Goal: Information Seeking & Learning: Learn about a topic

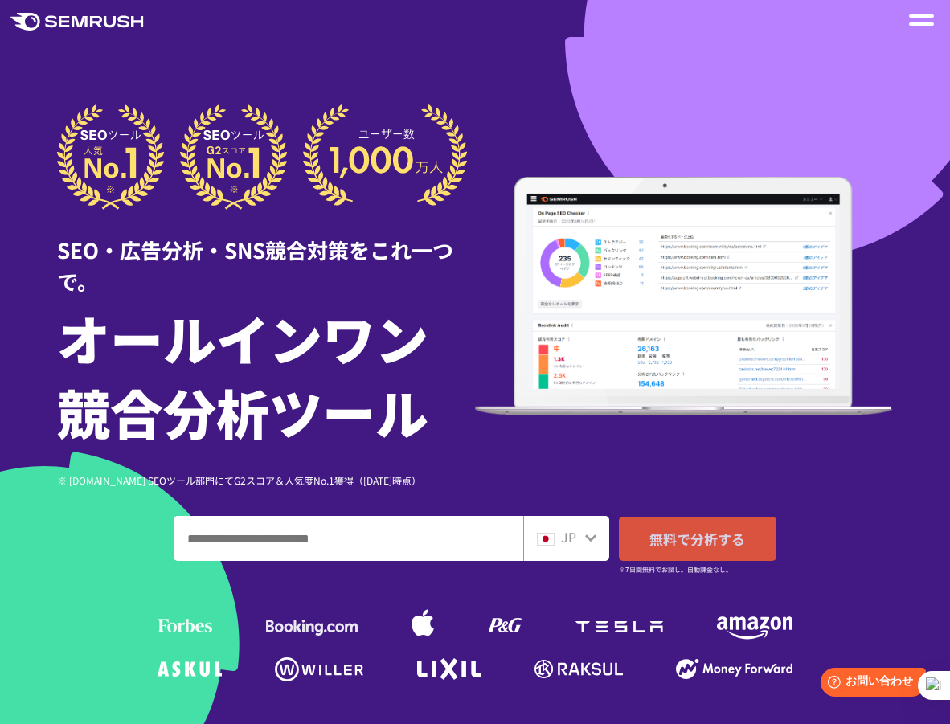
click at [676, 541] on span "無料で分析する" at bounding box center [697, 539] width 96 height 20
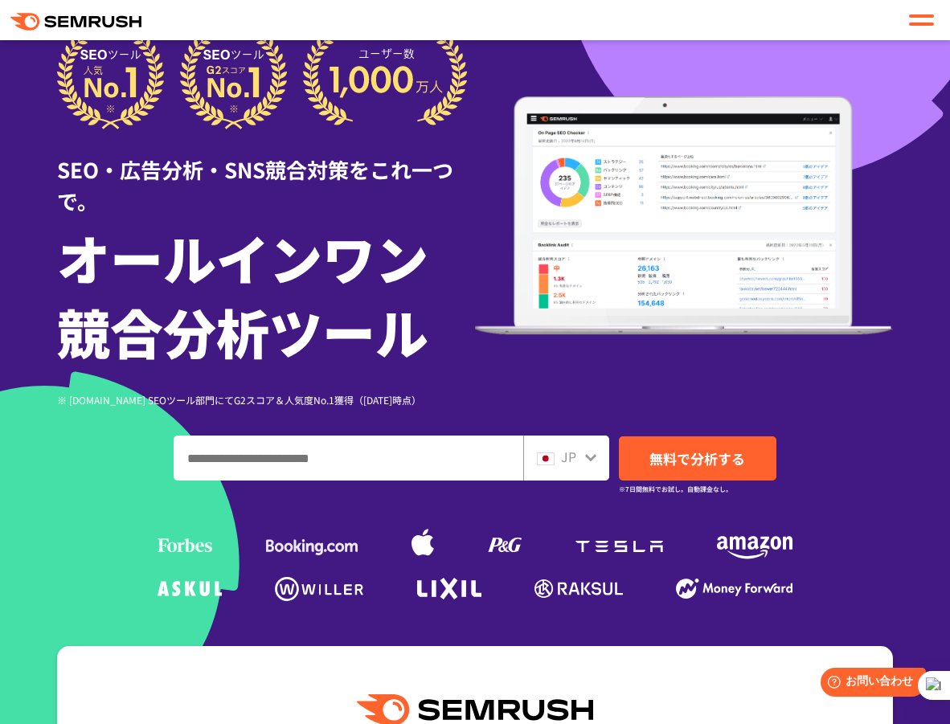
scroll to position [161, 0]
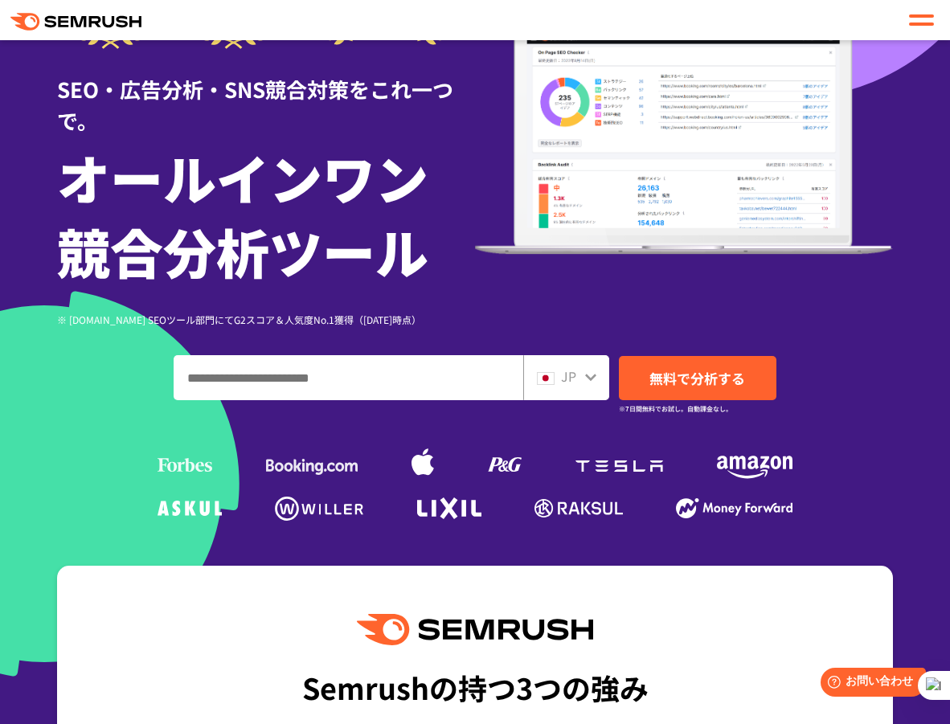
click at [373, 381] on input "ドメイン、キーワードまたはURLを入力してください" at bounding box center [348, 377] width 348 height 43
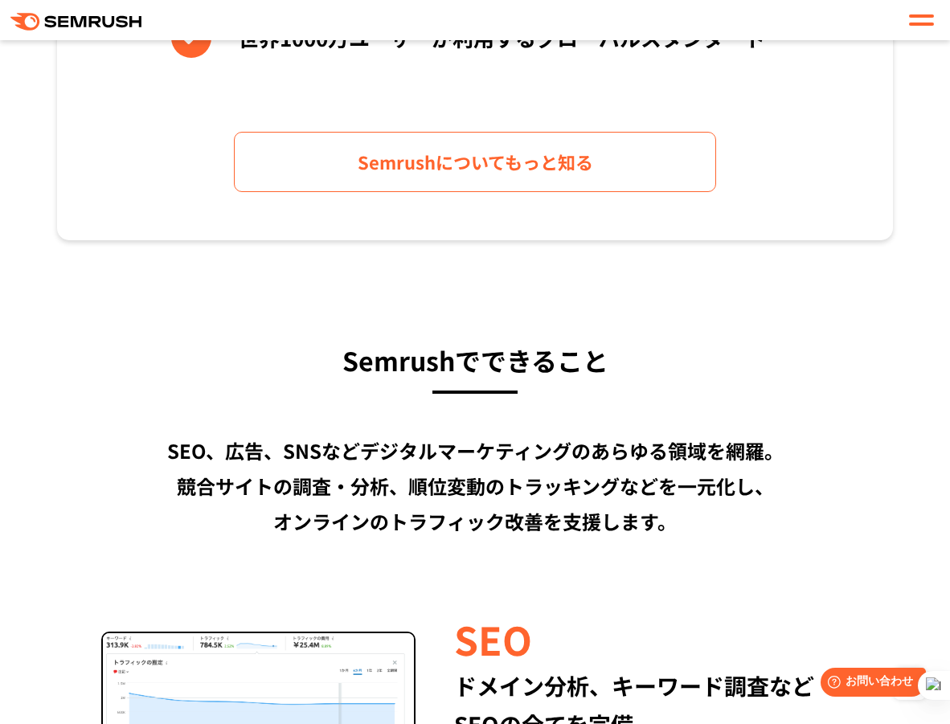
scroll to position [964, 0]
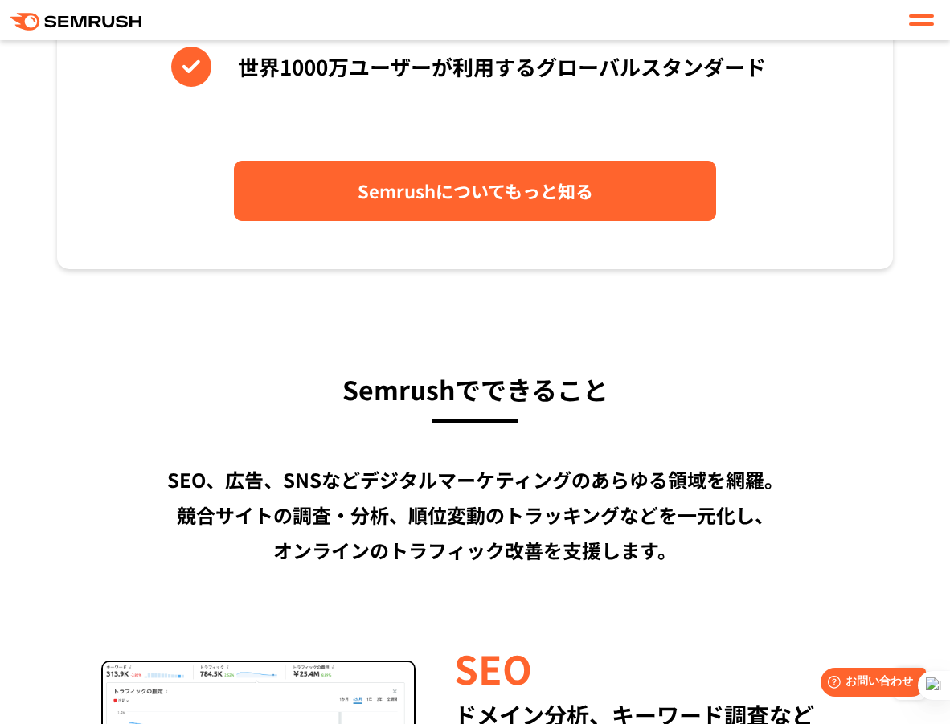
click at [476, 195] on span "Semrushについてもっと知る" at bounding box center [475, 191] width 235 height 28
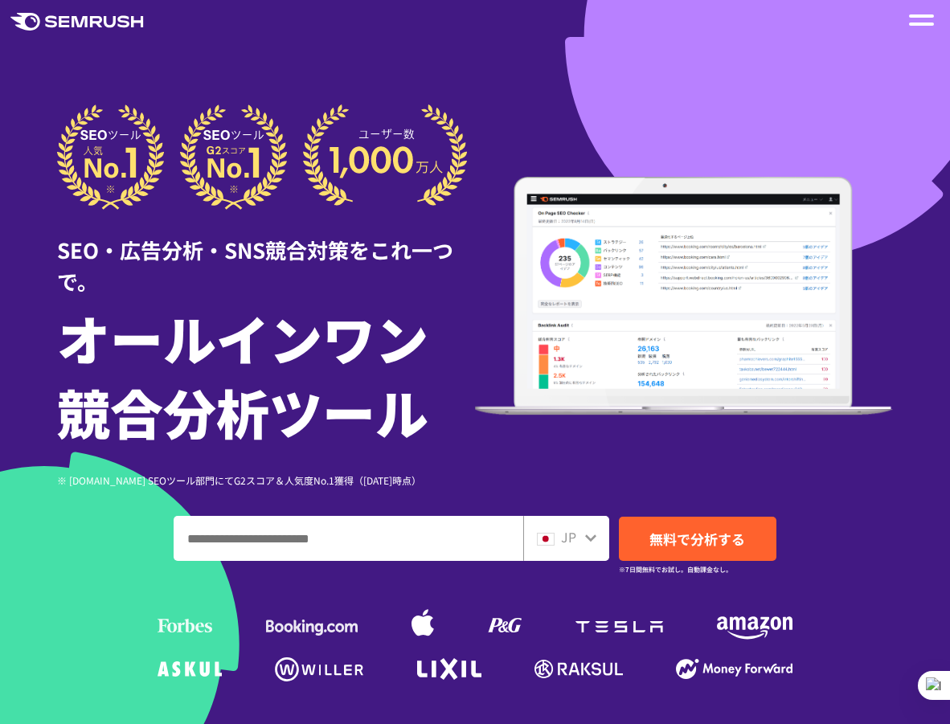
click at [712, 261] on img at bounding box center [684, 296] width 418 height 239
click at [708, 262] on img at bounding box center [684, 296] width 418 height 239
click at [383, 542] on input "ドメイン、キーワードまたはURLを入力してください" at bounding box center [348, 538] width 348 height 43
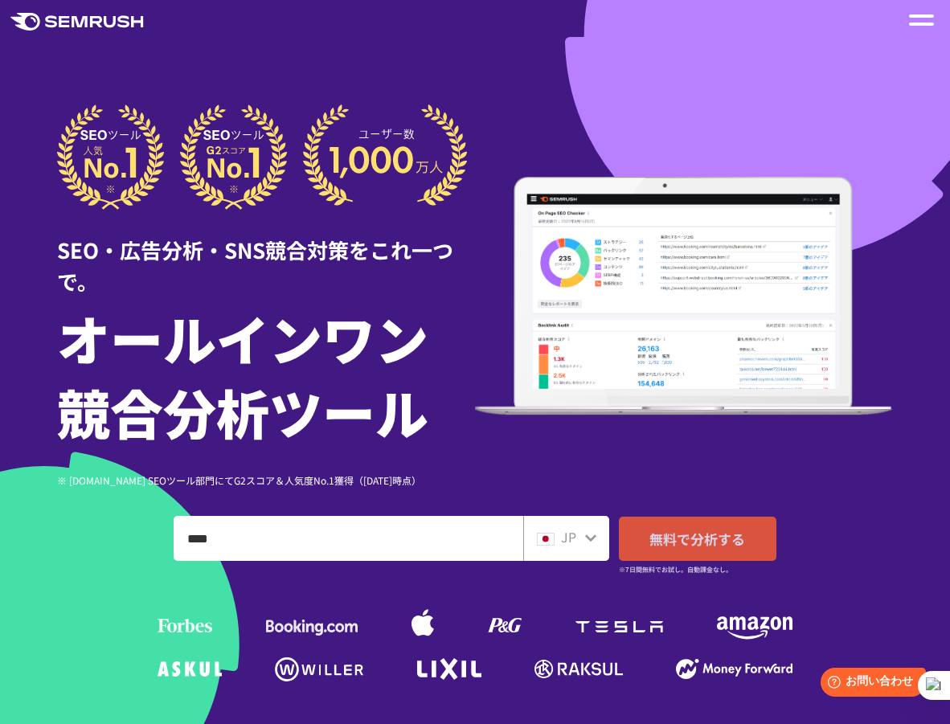
type input "****"
click at [672, 546] on span "無料で分析する" at bounding box center [697, 539] width 96 height 20
